Goal: Information Seeking & Learning: Learn about a topic

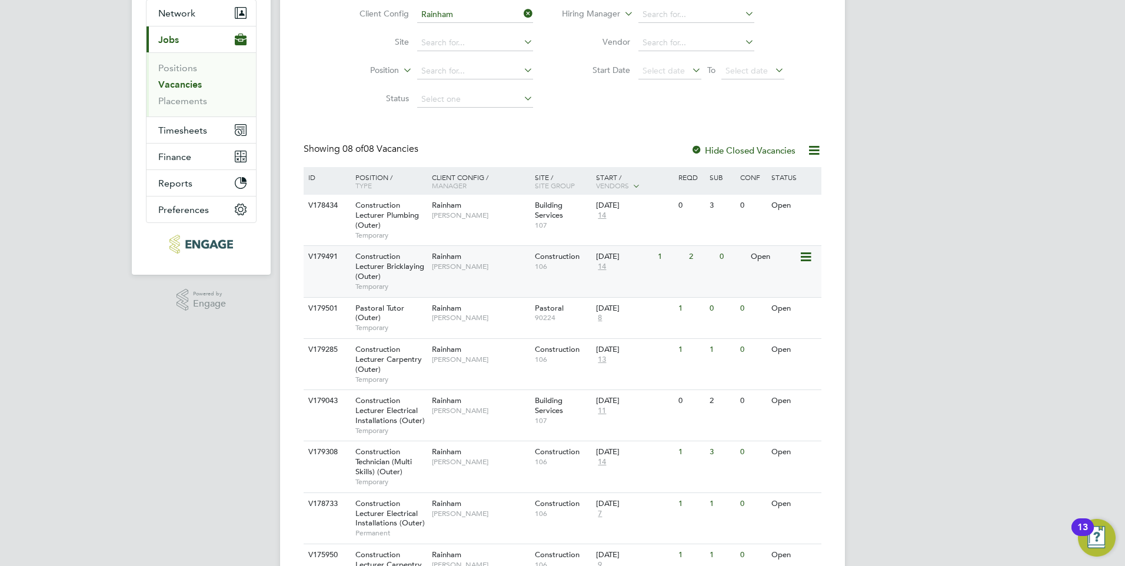
scroll to position [118, 0]
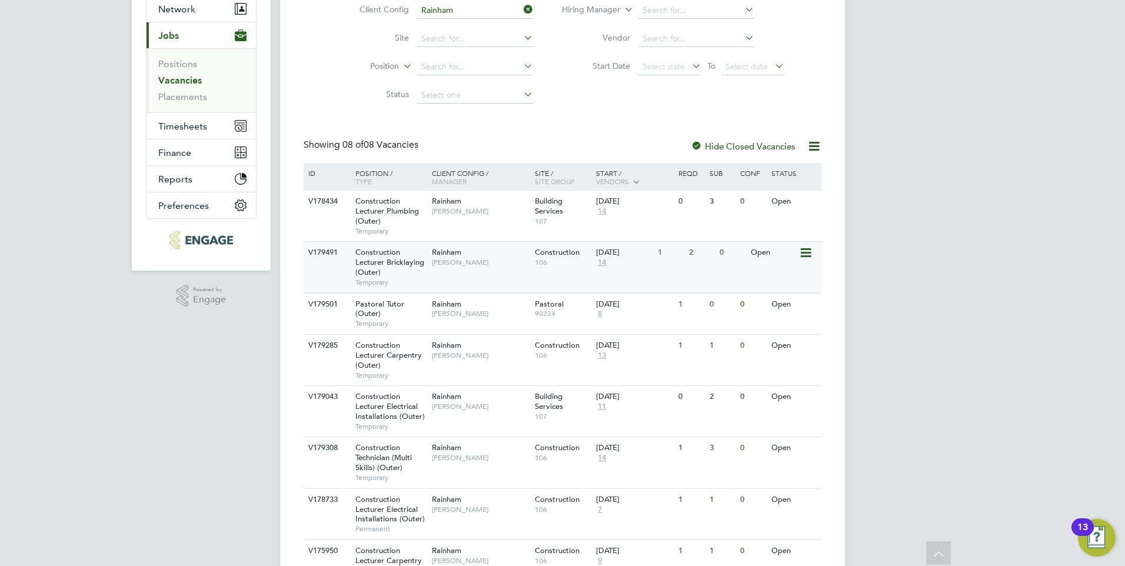
click at [401, 259] on div "Construction Lecturer Bricklaying (Outer) Temporary" at bounding box center [387, 267] width 82 height 51
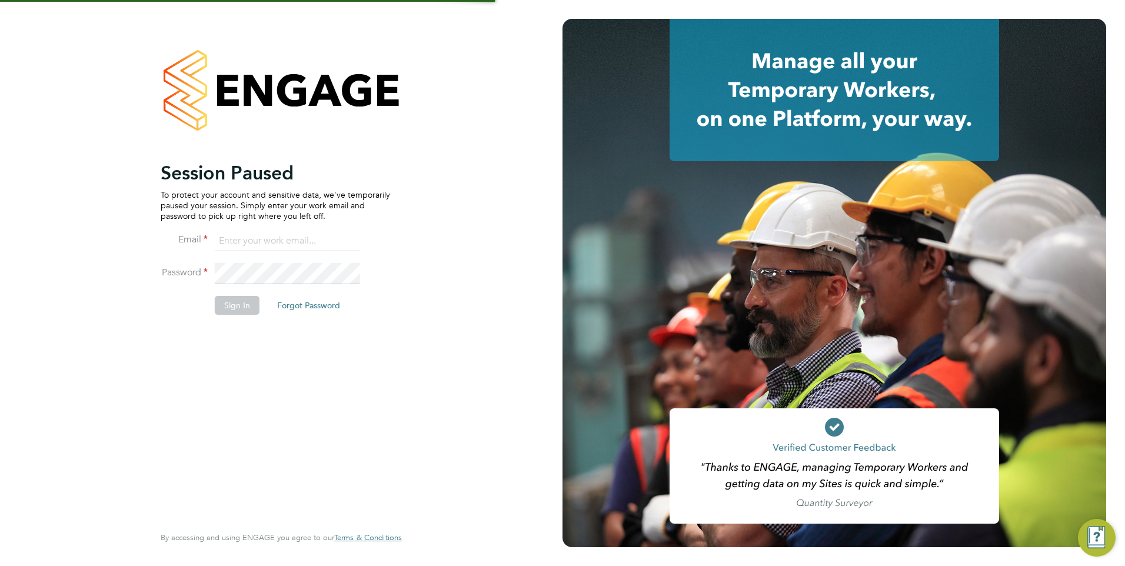
type input "Frank.Pocock@morganhunt.com"
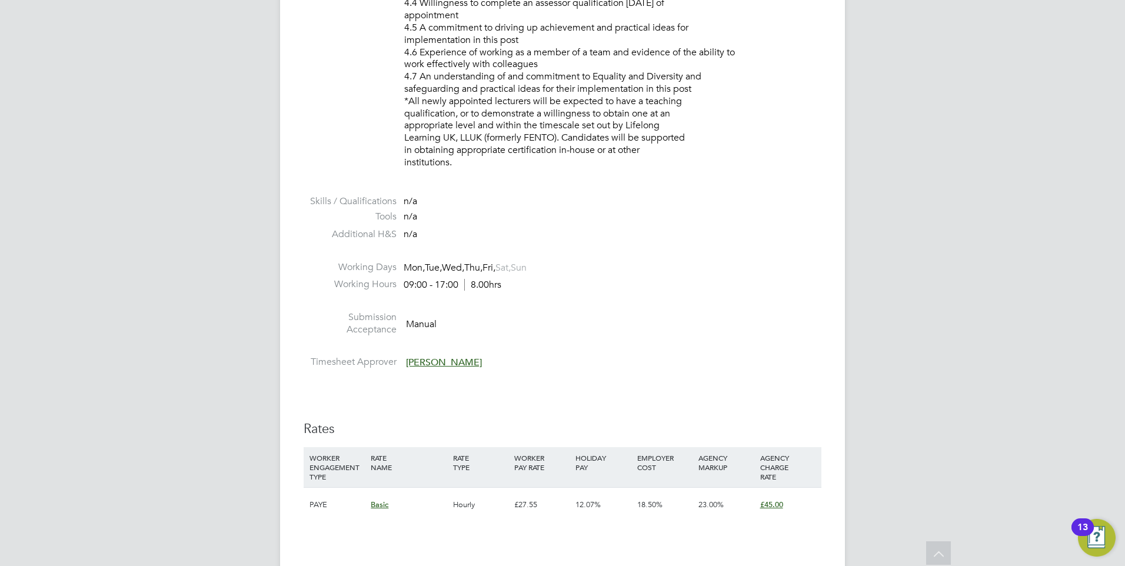
scroll to position [1824, 0]
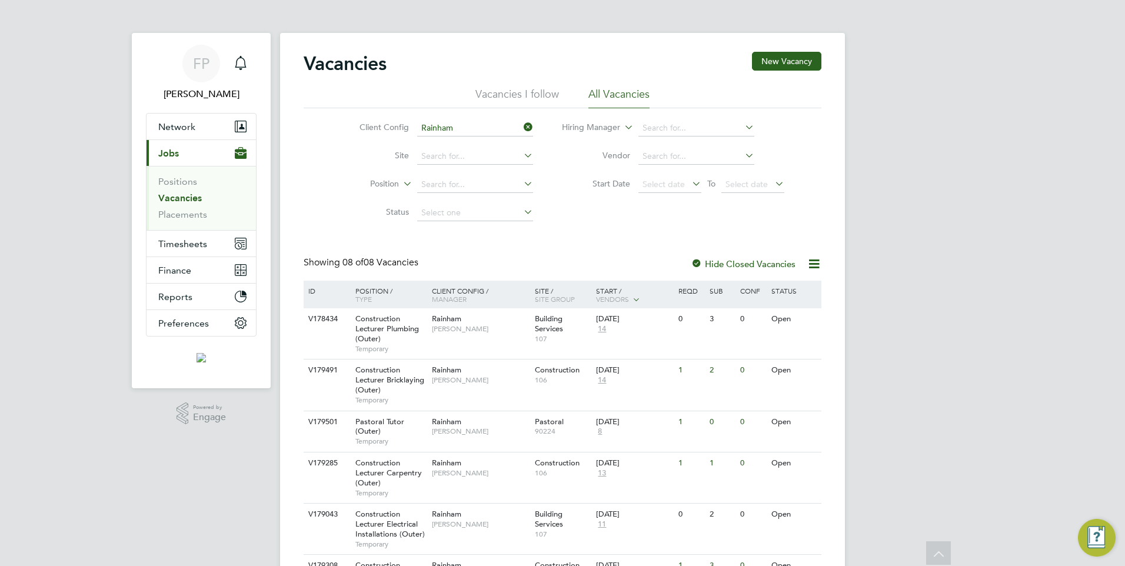
scroll to position [185, 0]
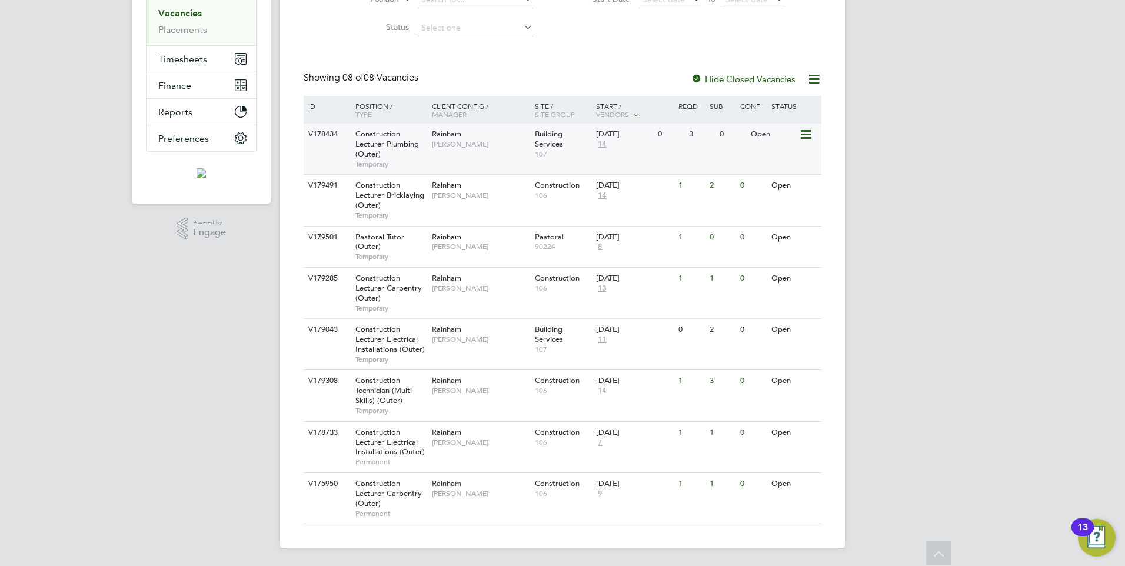
click at [370, 137] on span "Construction Lecturer Plumbing (Outer)" at bounding box center [387, 144] width 64 height 30
